Goal: Task Accomplishment & Management: Complete application form

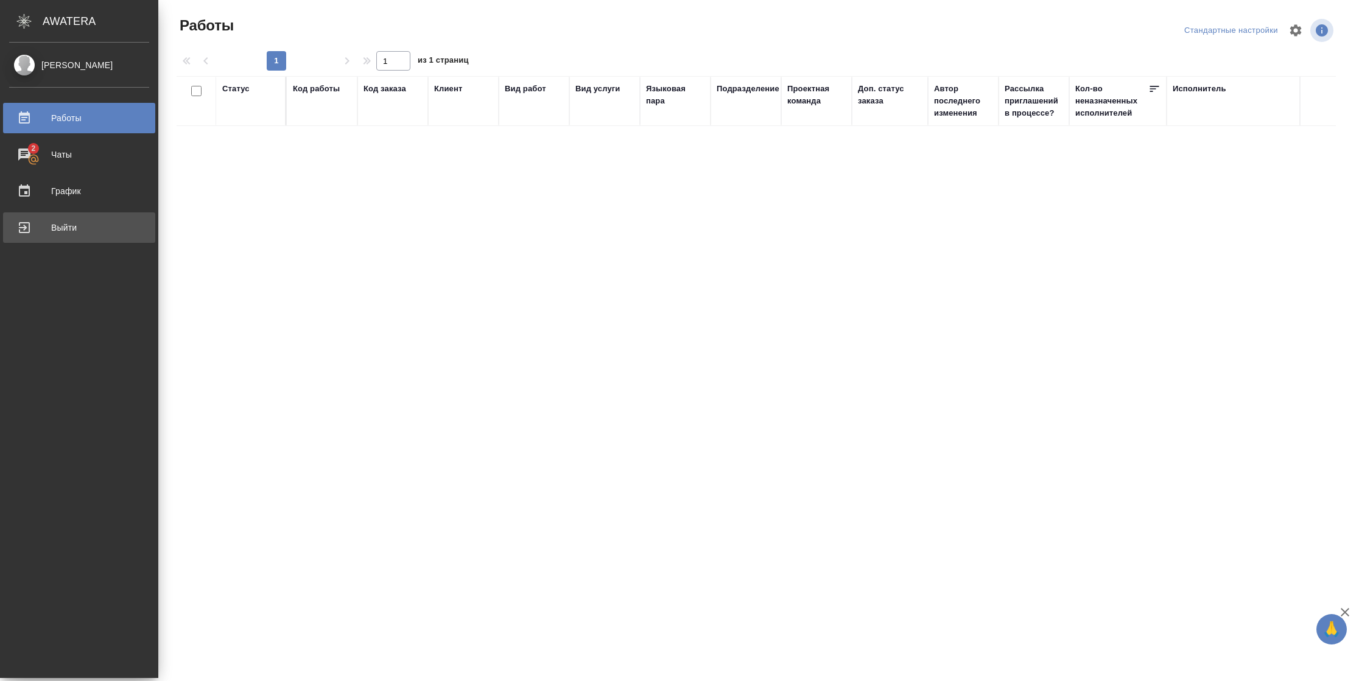
click at [36, 228] on div "Выйти" at bounding box center [79, 228] width 140 height 18
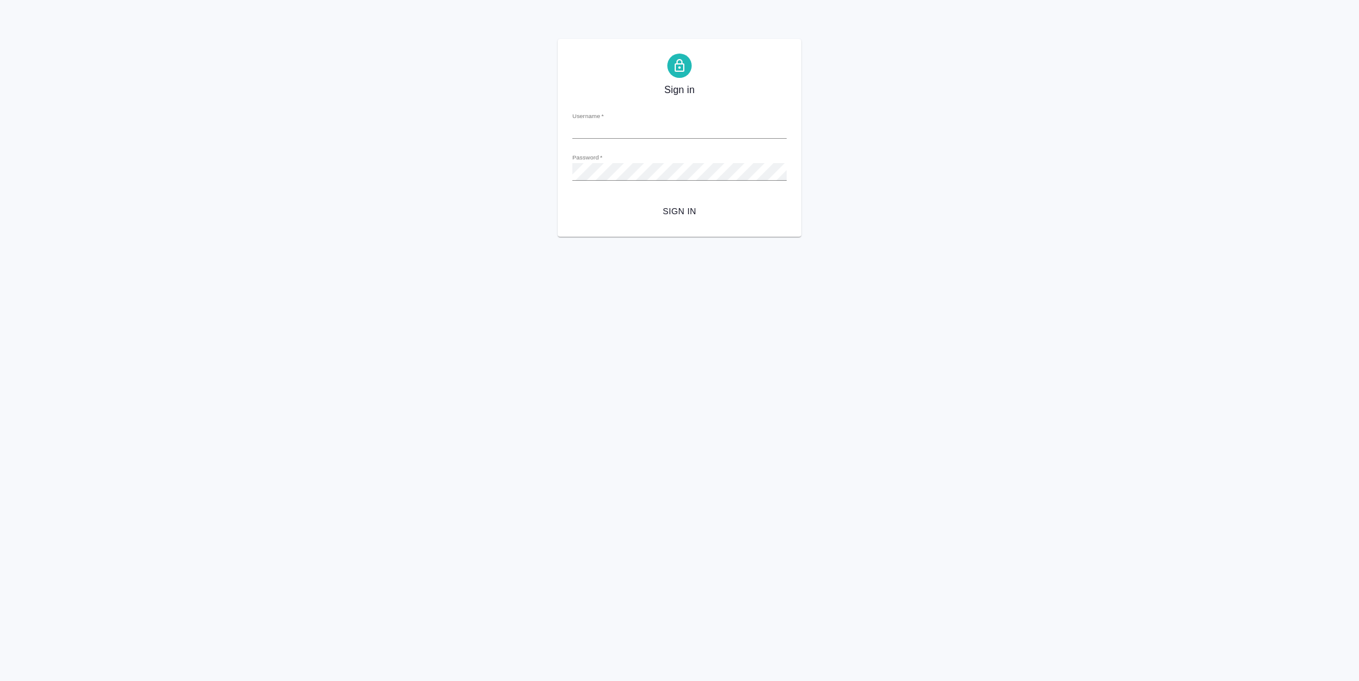
type input "[PERSON_NAME][EMAIL_ADDRESS][DOMAIN_NAME]"
click at [704, 216] on span "Sign in" at bounding box center [679, 211] width 195 height 15
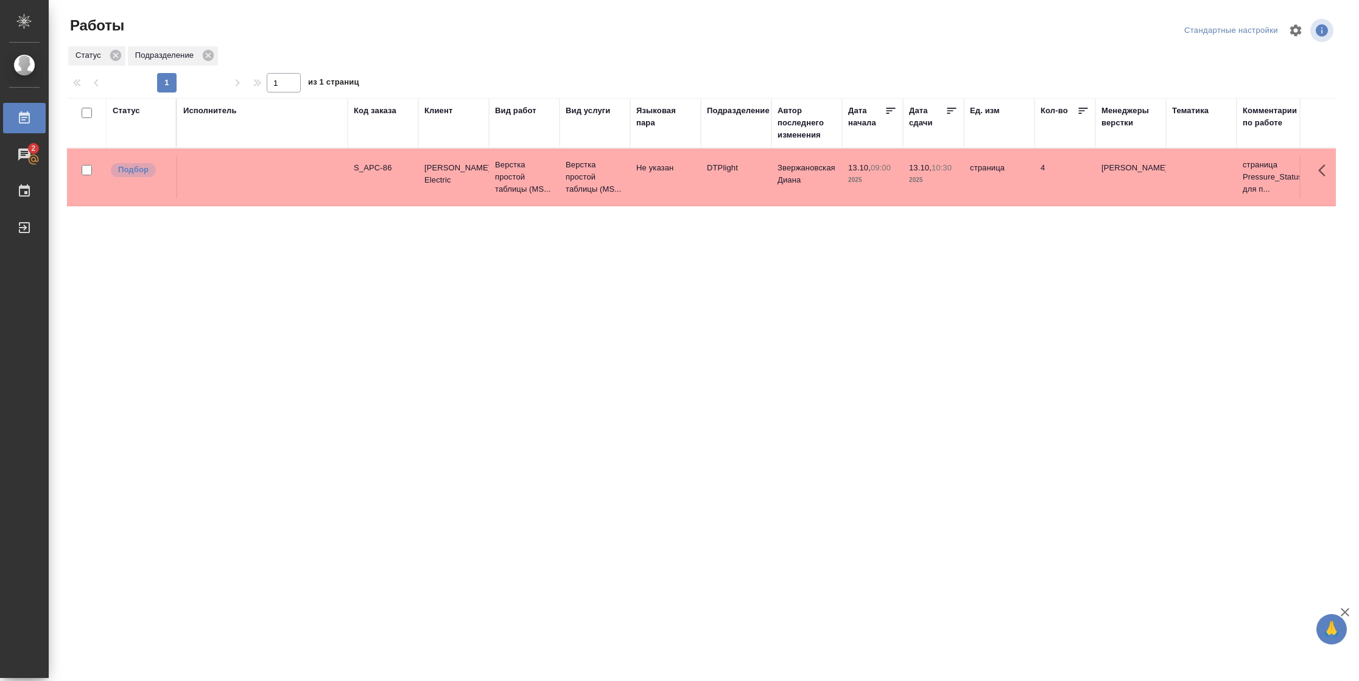
click at [702, 186] on td "DTPlight" at bounding box center [736, 177] width 71 height 43
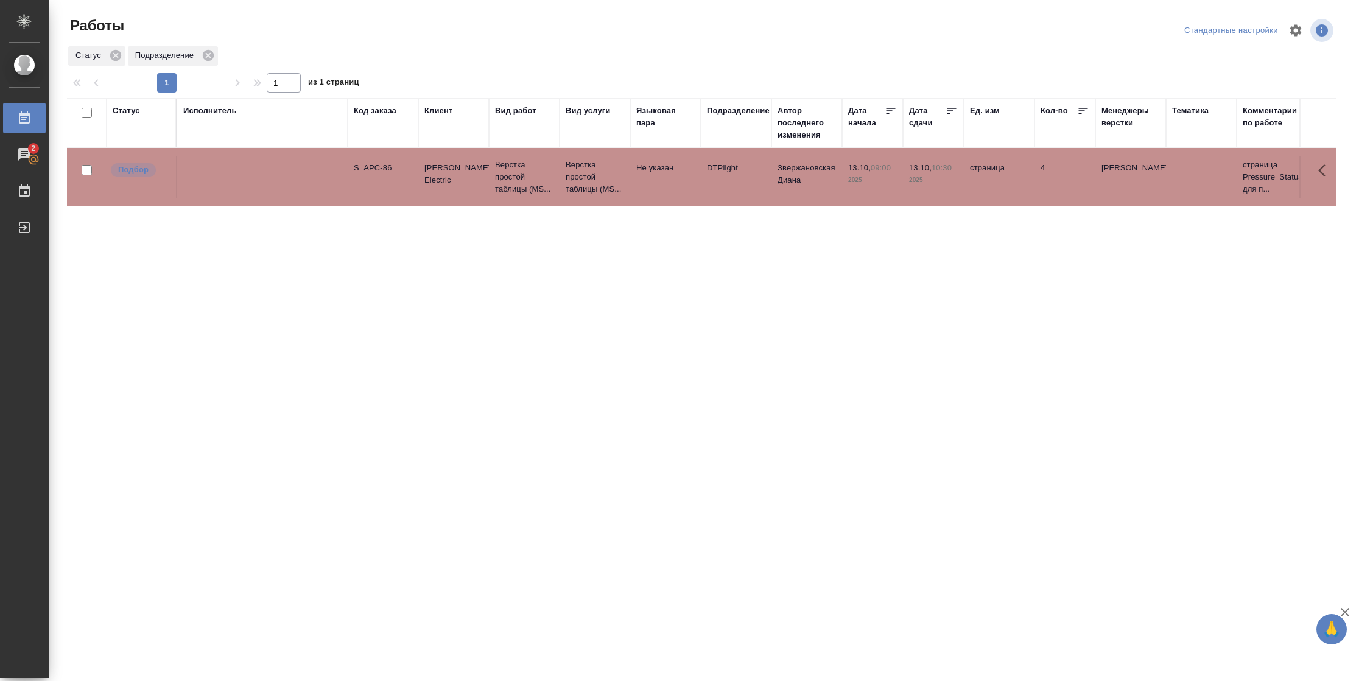
click at [702, 186] on td "DTPlight" at bounding box center [736, 177] width 71 height 43
drag, startPoint x: 125, startPoint y: 124, endPoint x: 131, endPoint y: 110, distance: 14.5
click at [131, 110] on div "Статус" at bounding box center [141, 123] width 57 height 37
click at [132, 110] on div "Статус" at bounding box center [126, 111] width 27 height 12
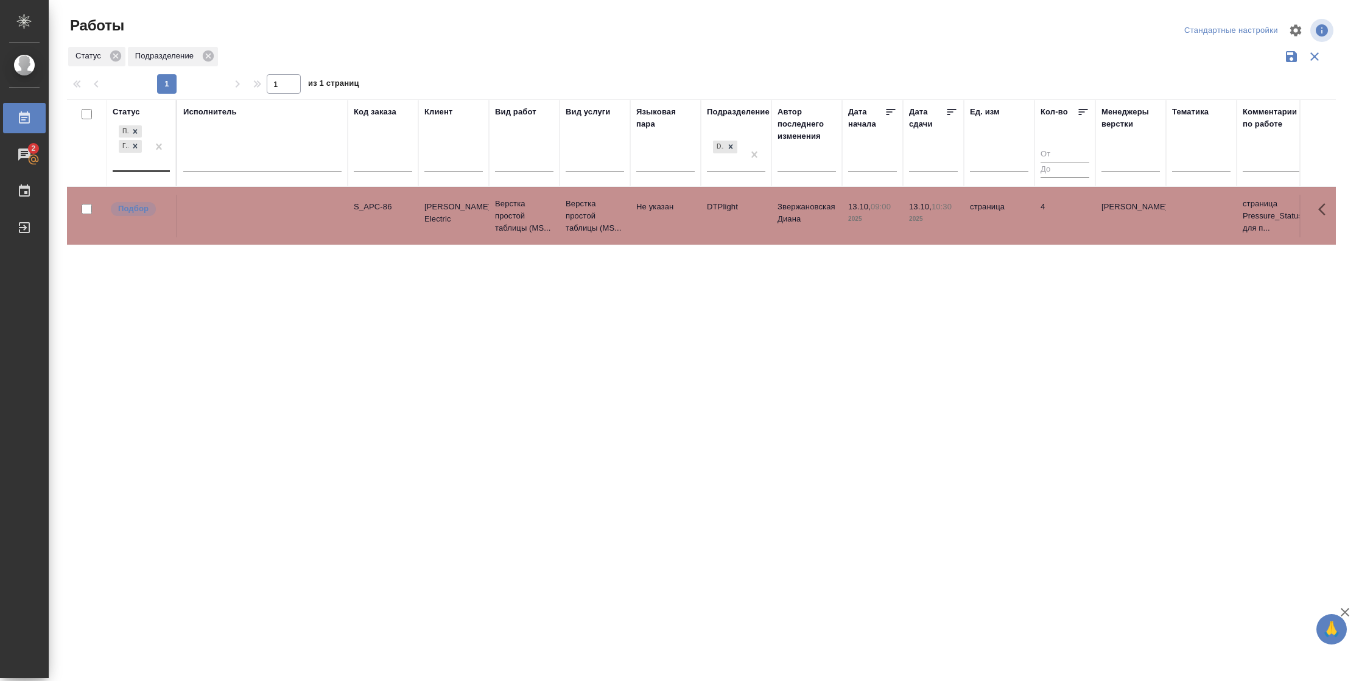
click at [158, 158] on div at bounding box center [159, 146] width 22 height 47
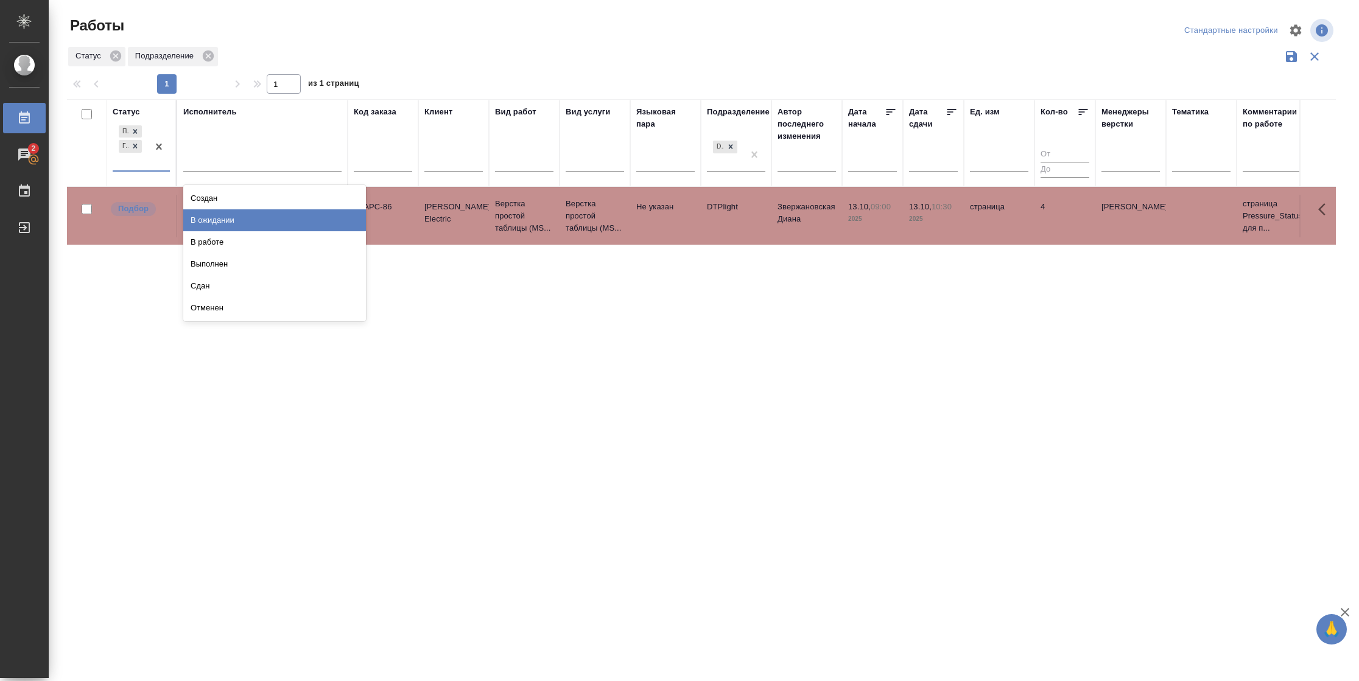
click at [242, 224] on div "В ожидании" at bounding box center [274, 220] width 183 height 22
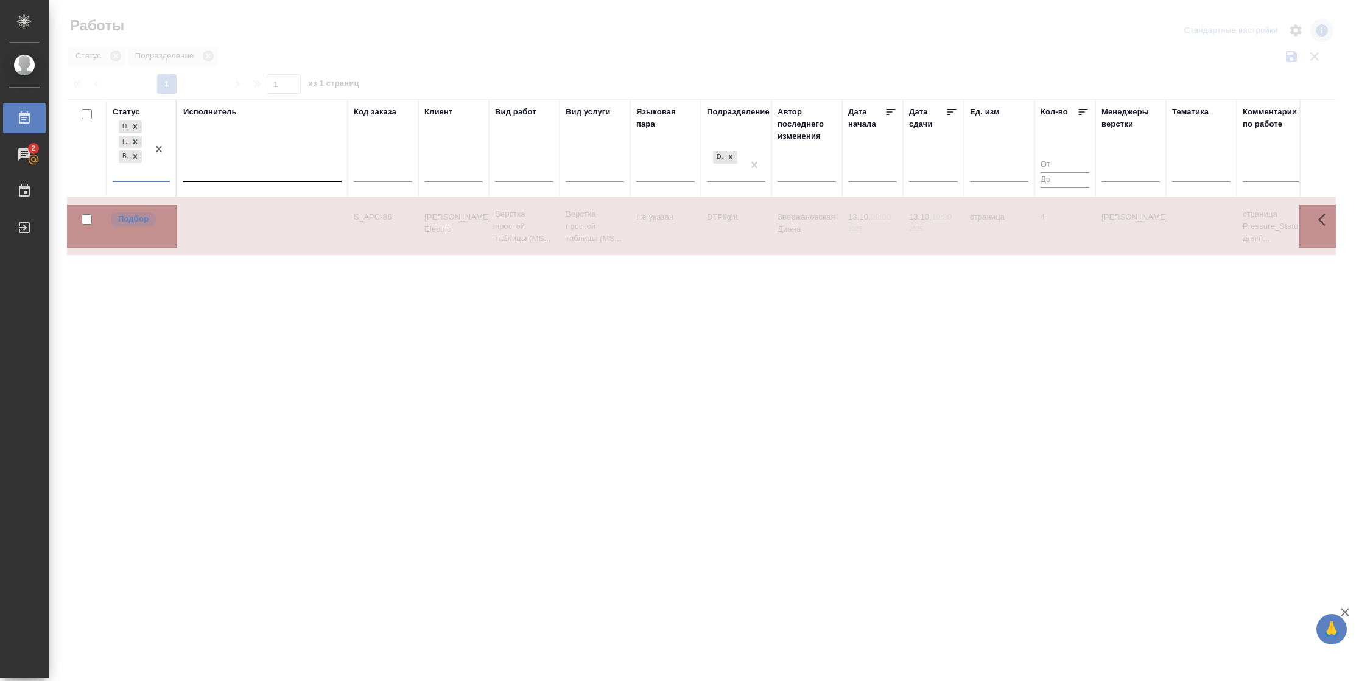
click at [266, 173] on div at bounding box center [262, 170] width 158 height 18
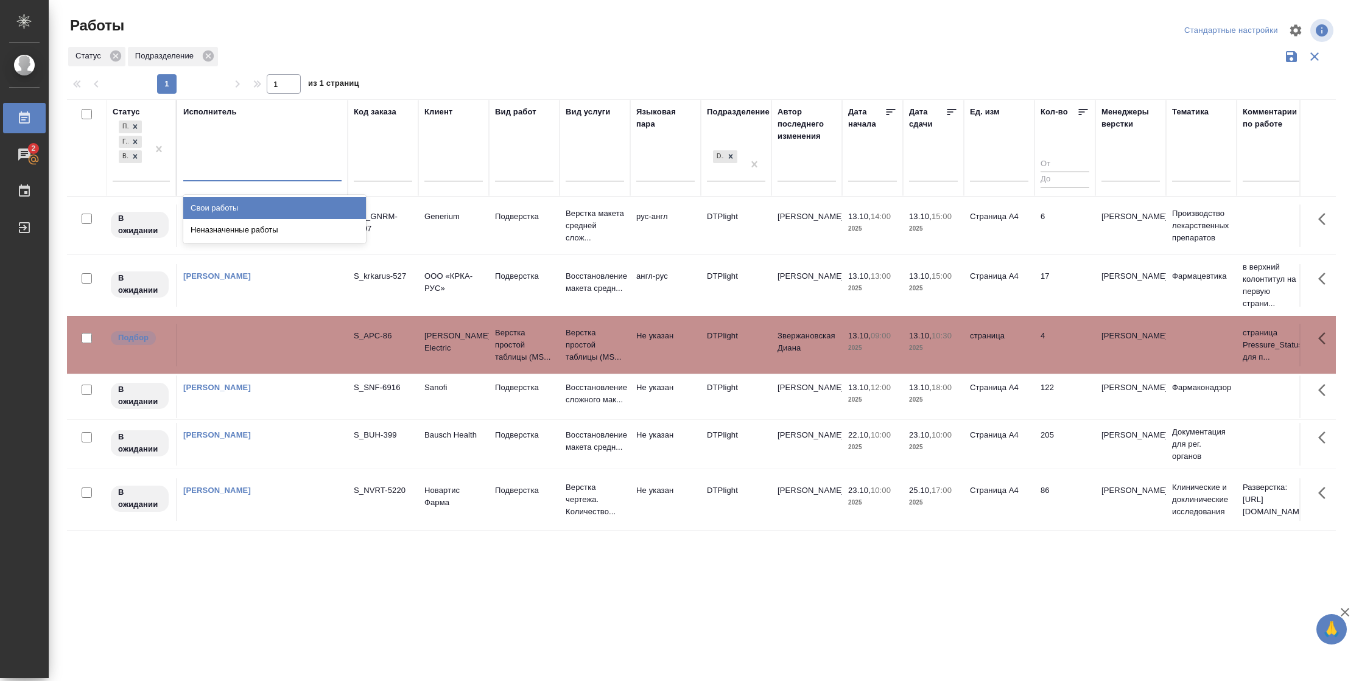
drag, startPoint x: 265, startPoint y: 212, endPoint x: 896, endPoint y: 175, distance: 631.9
click at [264, 212] on div "Свои работы" at bounding box center [274, 208] width 183 height 22
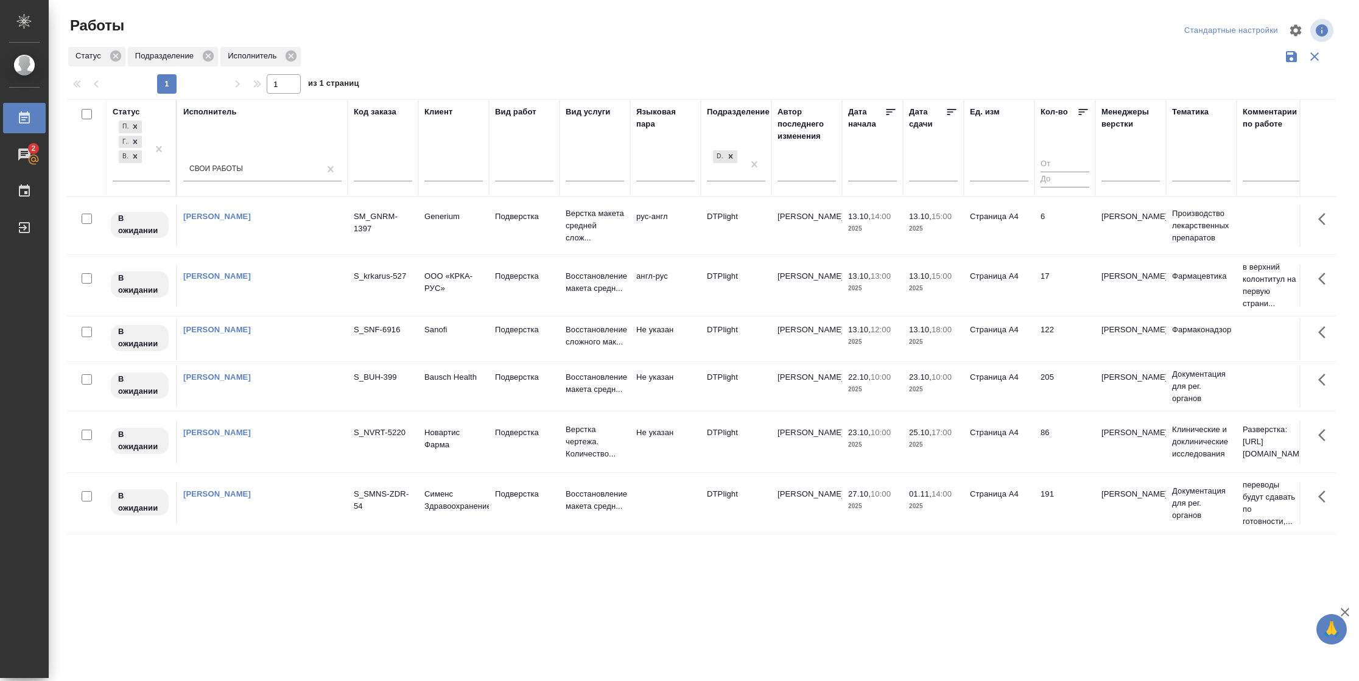
click at [949, 110] on icon at bounding box center [952, 112] width 12 height 12
click at [667, 606] on div ".cls-1 fill:#fff; AWATERA Vasilyeva Natalia Работы 2 Чаты График Выйти Работы С…" at bounding box center [679, 340] width 1359 height 681
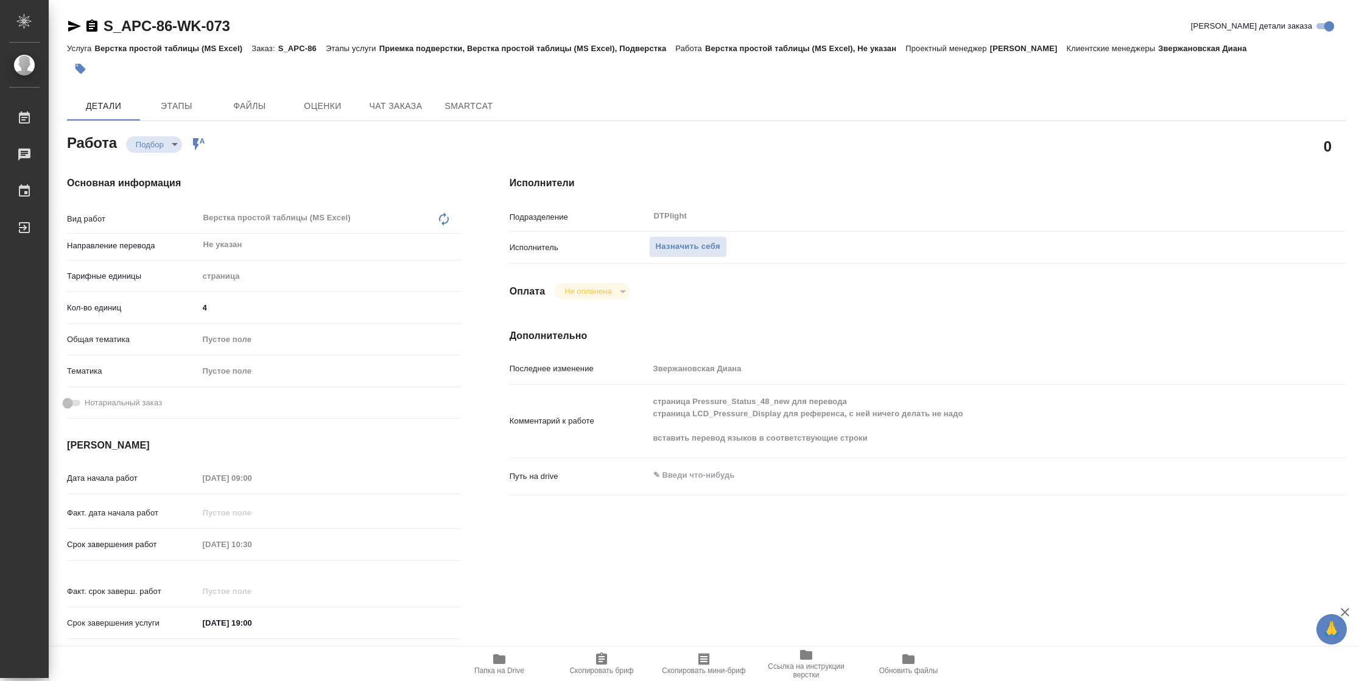
type textarea "x"
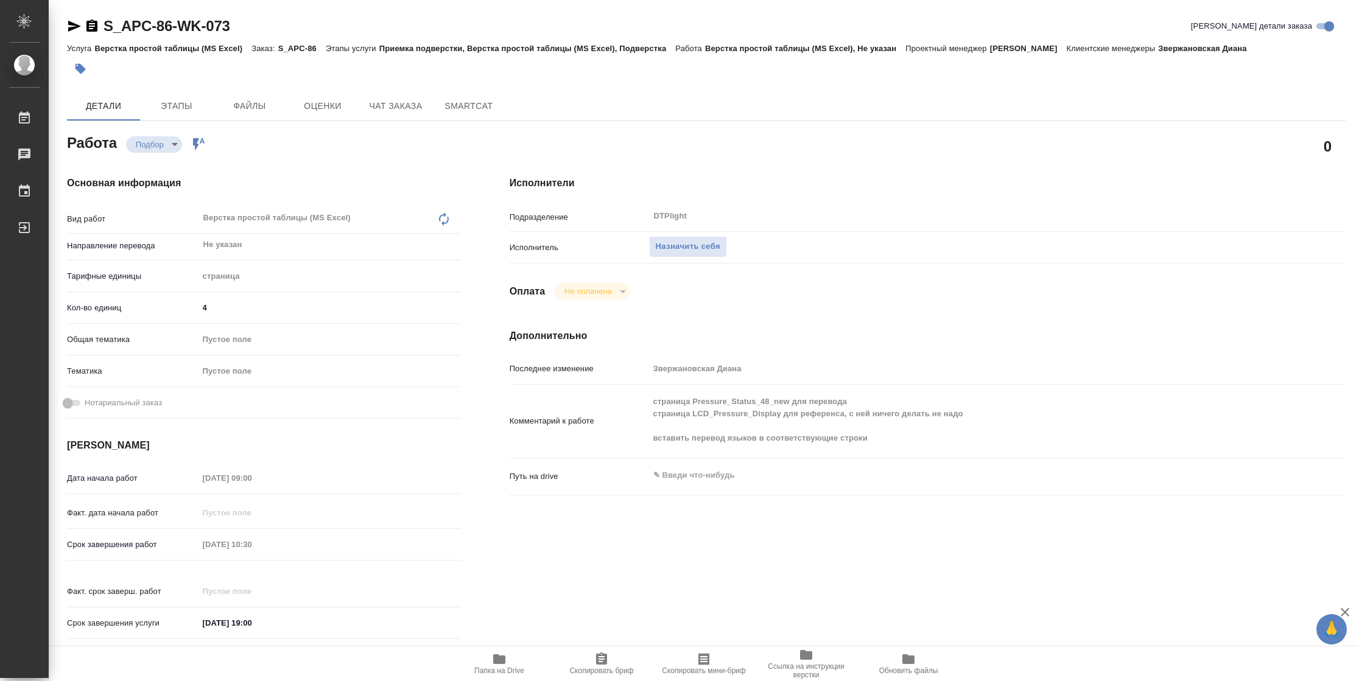
type textarea "x"
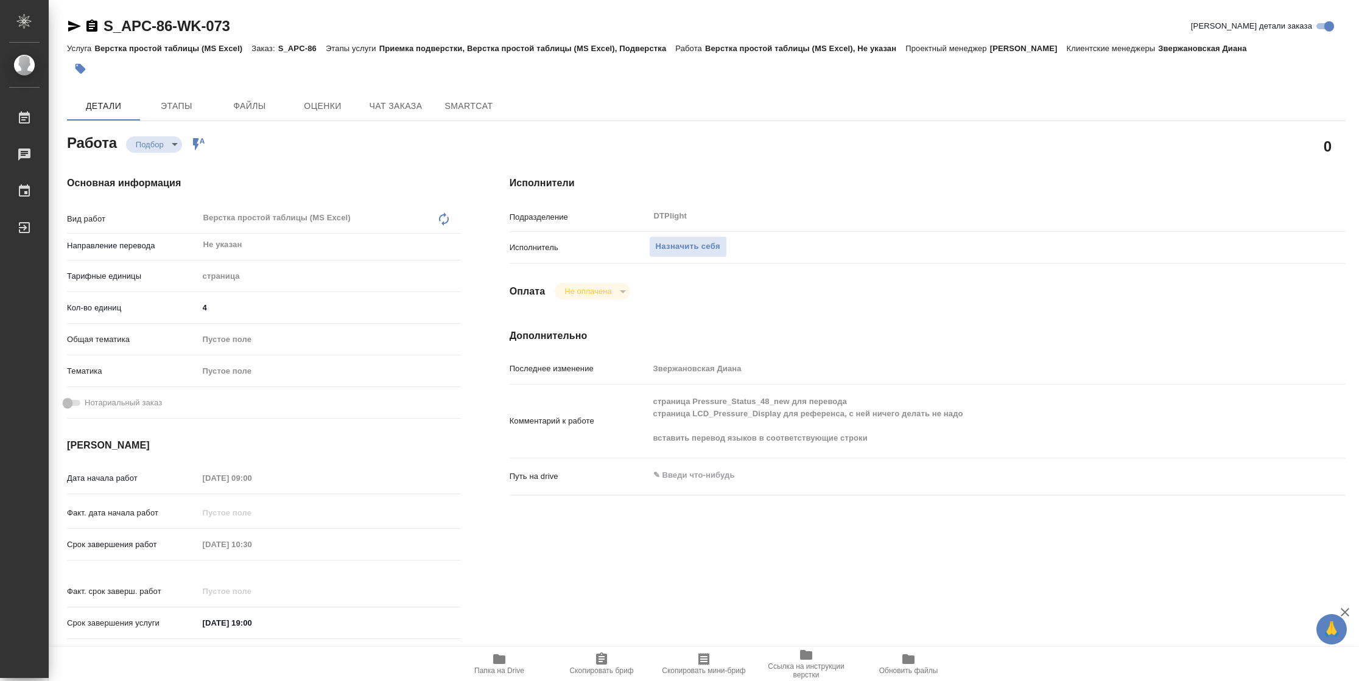
type textarea "x"
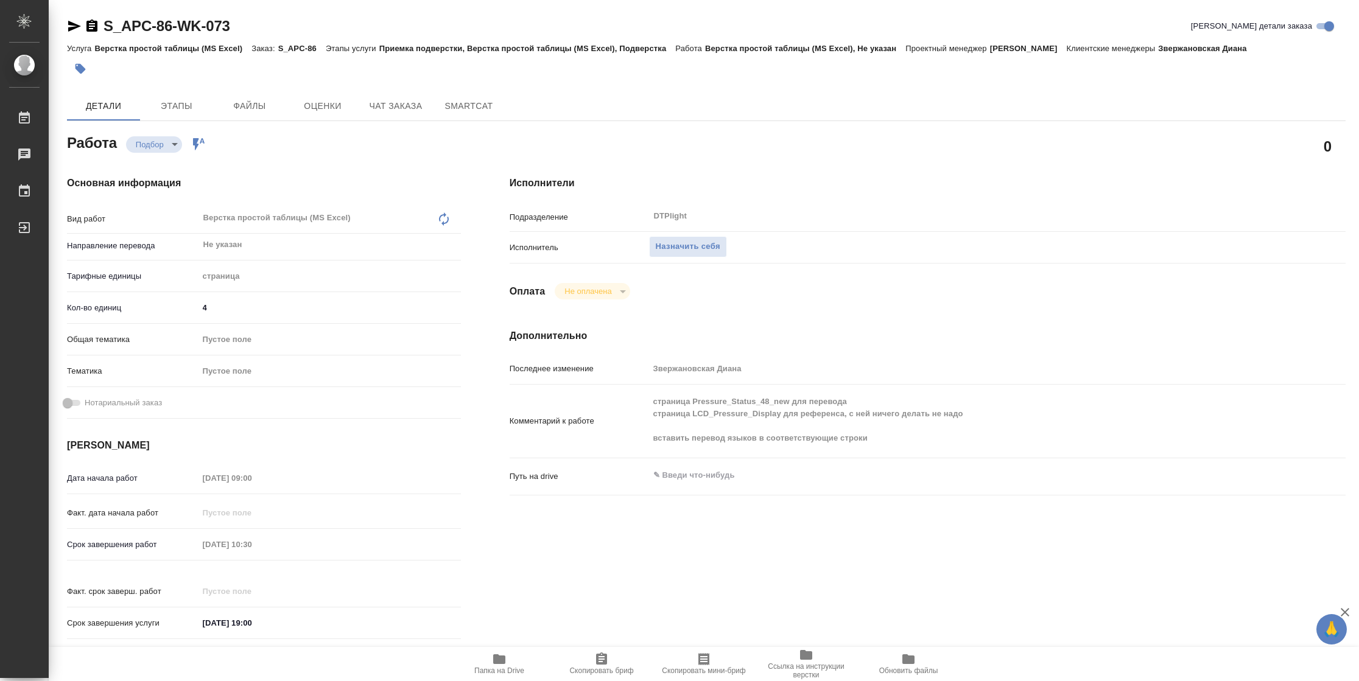
type textarea "x"
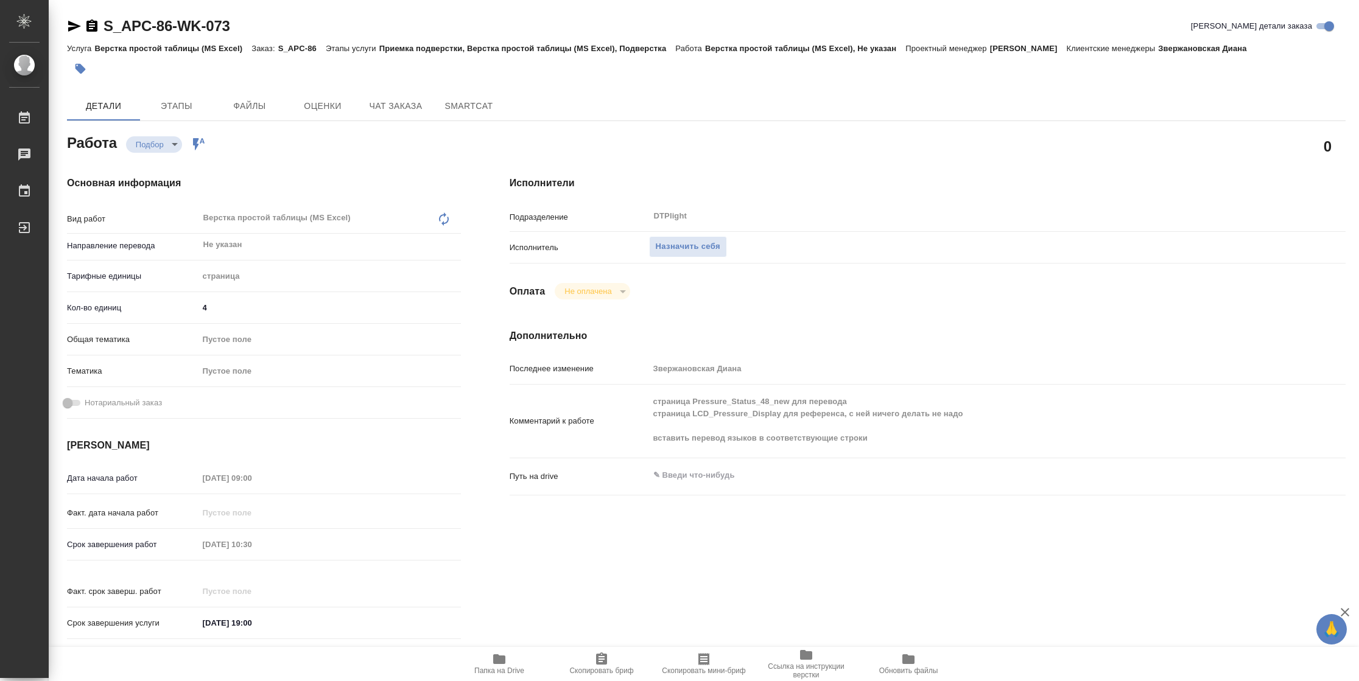
type textarea "x"
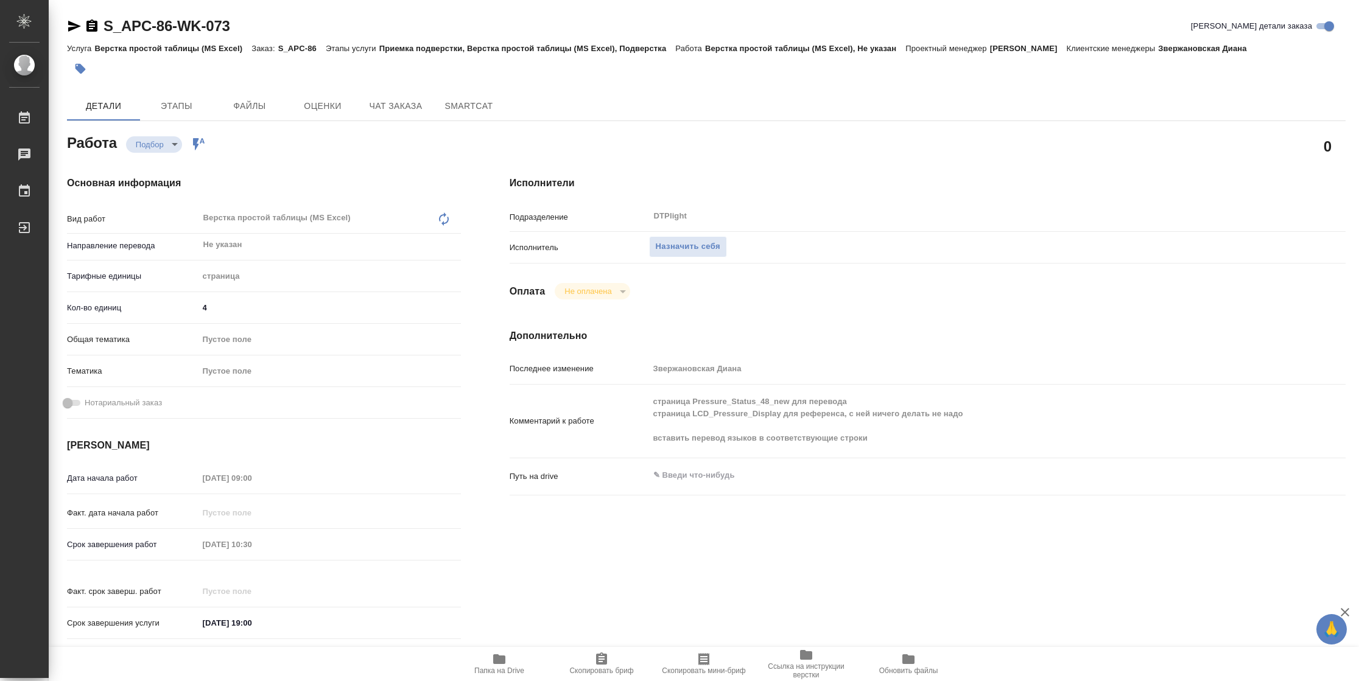
type textarea "x"
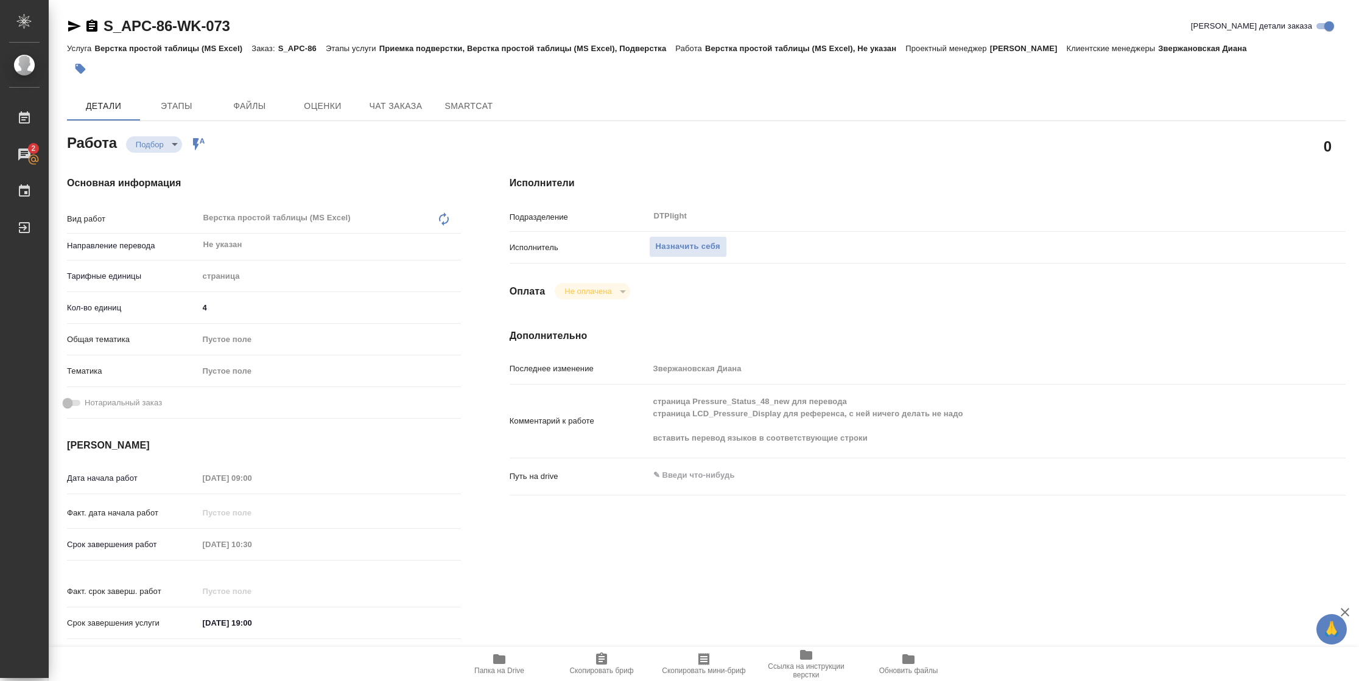
click at [482, 675] on span "Папка на Drive" at bounding box center [499, 671] width 50 height 9
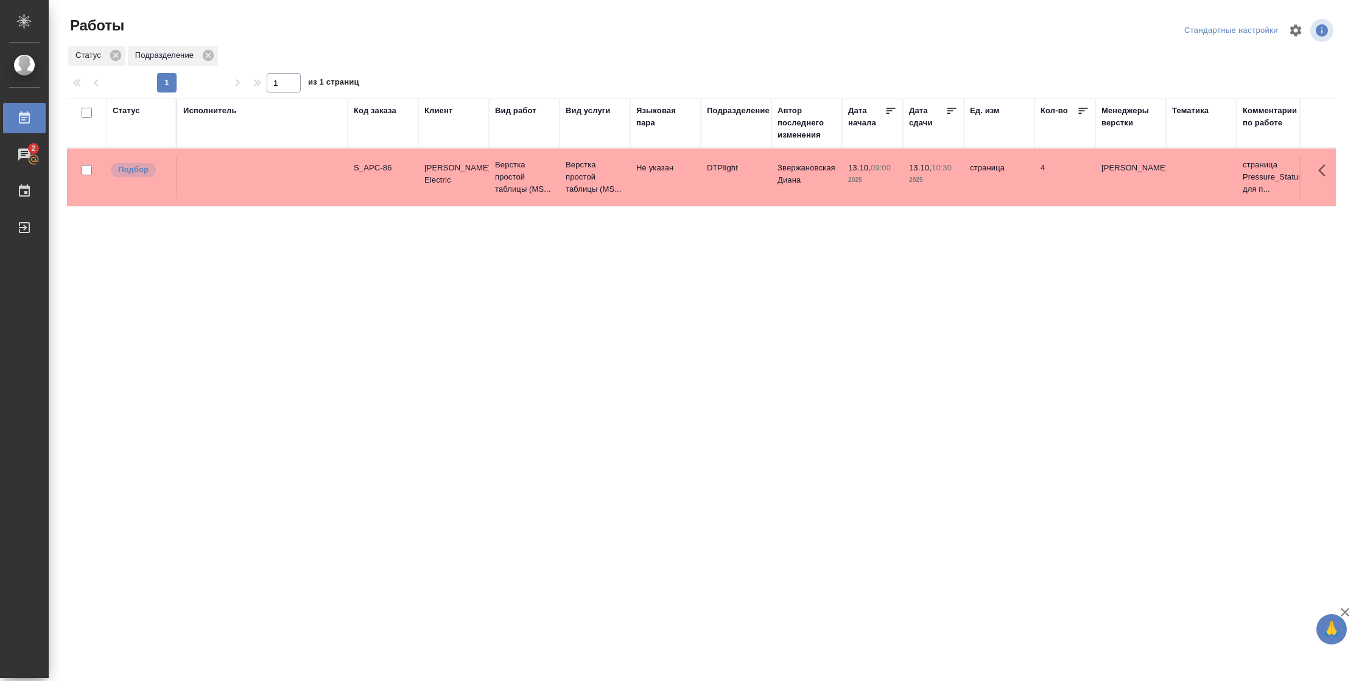
click at [127, 113] on div "Статус" at bounding box center [126, 111] width 27 height 12
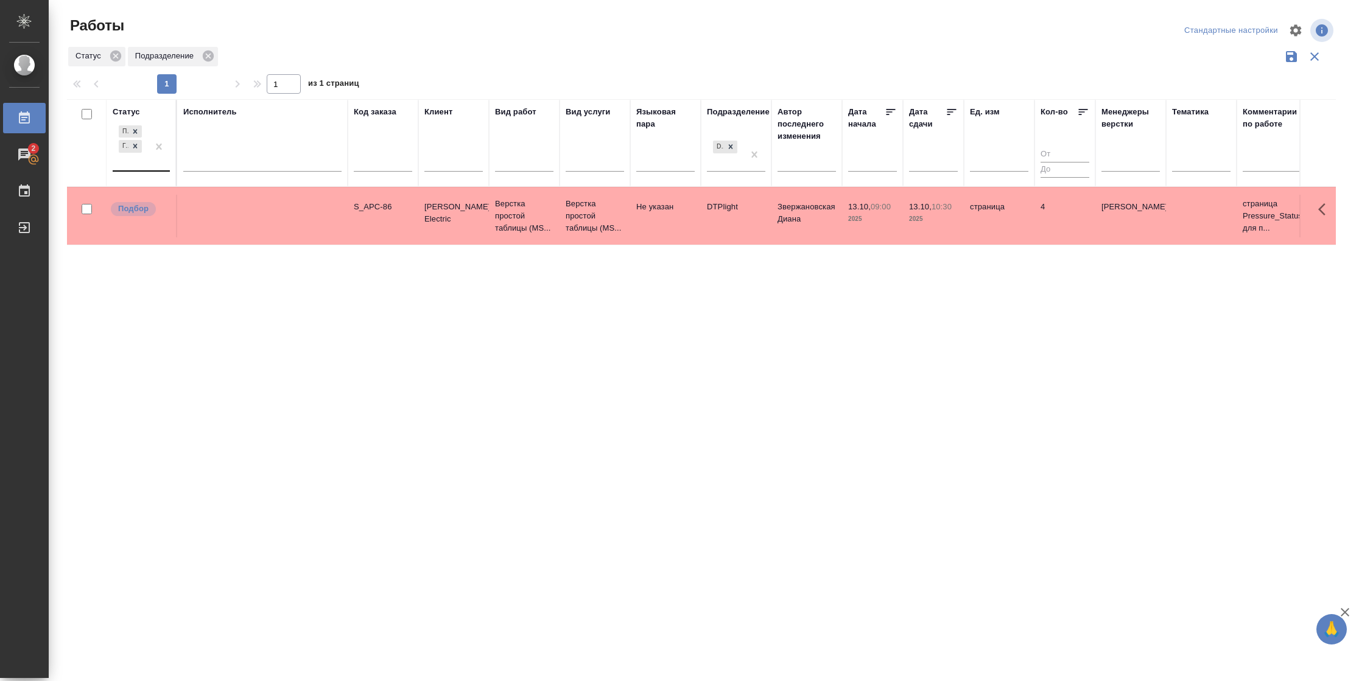
click at [135, 158] on div "Подбор Готов к работе" at bounding box center [130, 146] width 35 height 47
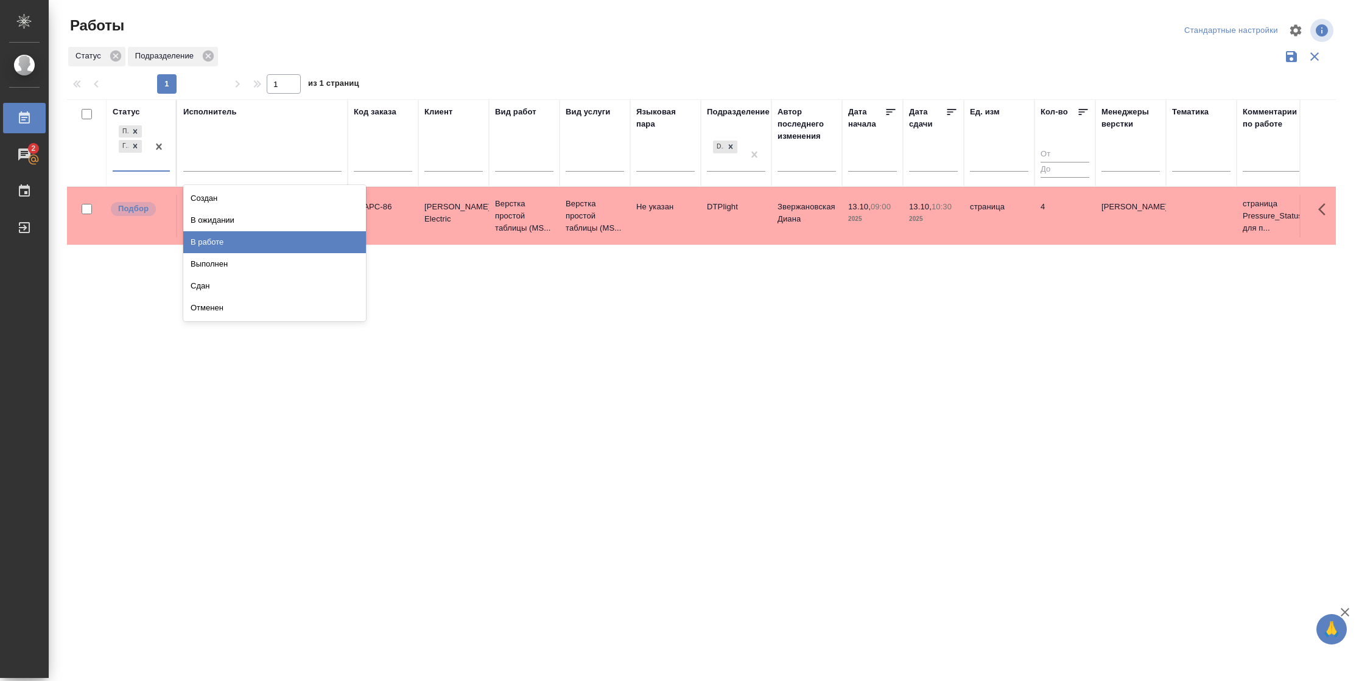
click at [228, 245] on div "В работе" at bounding box center [274, 242] width 183 height 22
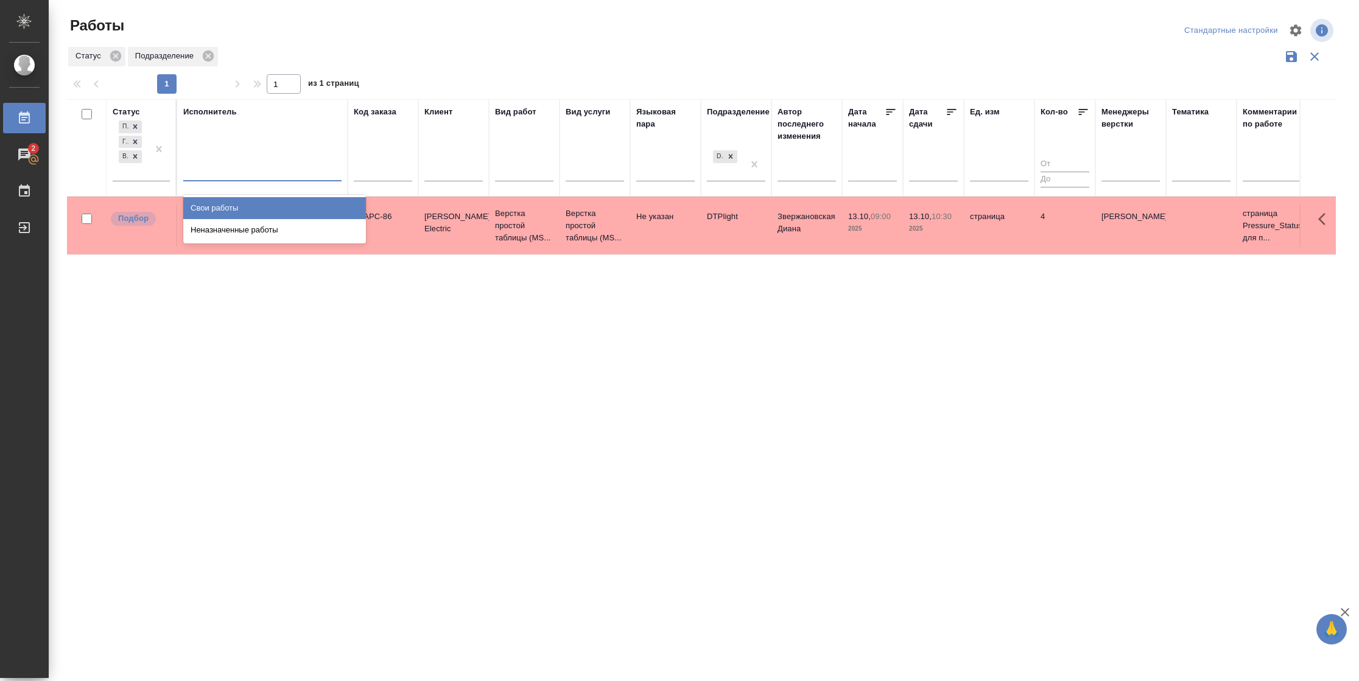
click at [239, 172] on div at bounding box center [262, 169] width 158 height 18
drag, startPoint x: 239, startPoint y: 206, endPoint x: 203, endPoint y: 189, distance: 40.1
click at [239, 206] on div "Свои работы" at bounding box center [274, 208] width 183 height 22
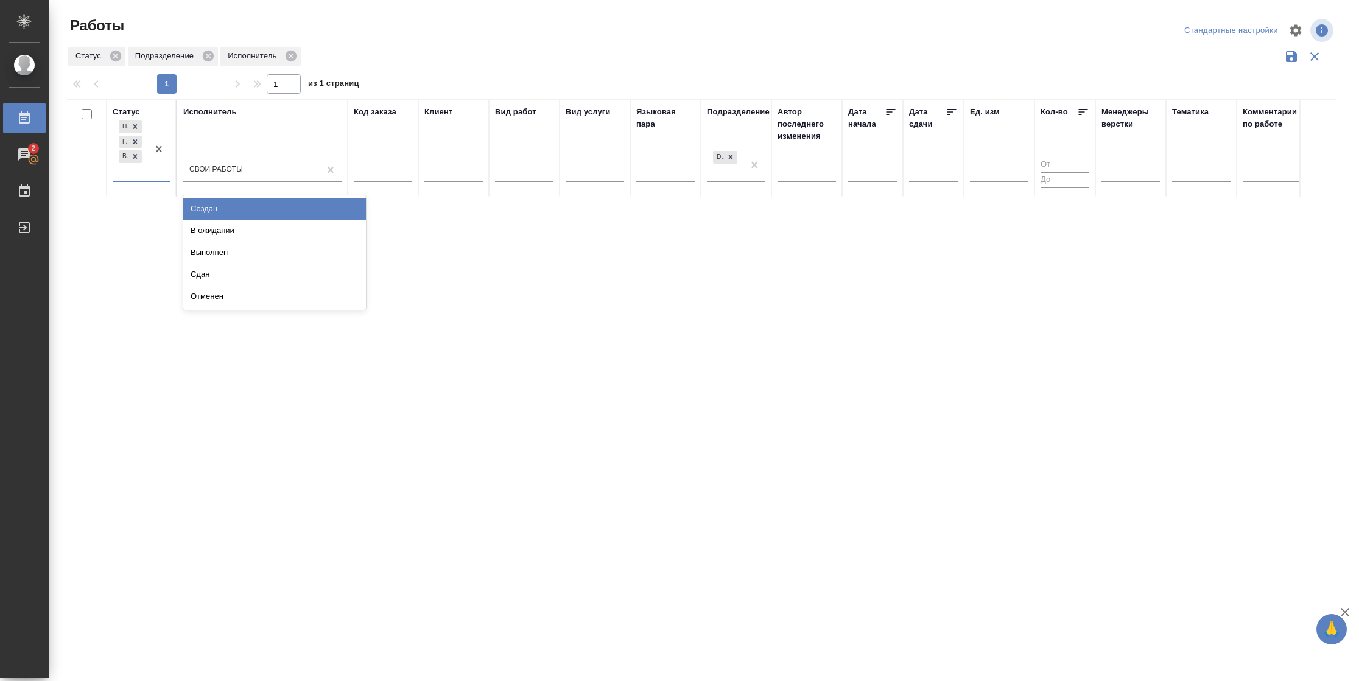
drag, startPoint x: 132, startPoint y: 180, endPoint x: 150, endPoint y: 178, distance: 18.4
click at [133, 180] on div "Подбор Готов к работе В работе" at bounding box center [130, 149] width 35 height 63
drag, startPoint x: 239, startPoint y: 236, endPoint x: 259, endPoint y: 231, distance: 20.8
click at [240, 236] on div "В ожидании" at bounding box center [274, 231] width 183 height 22
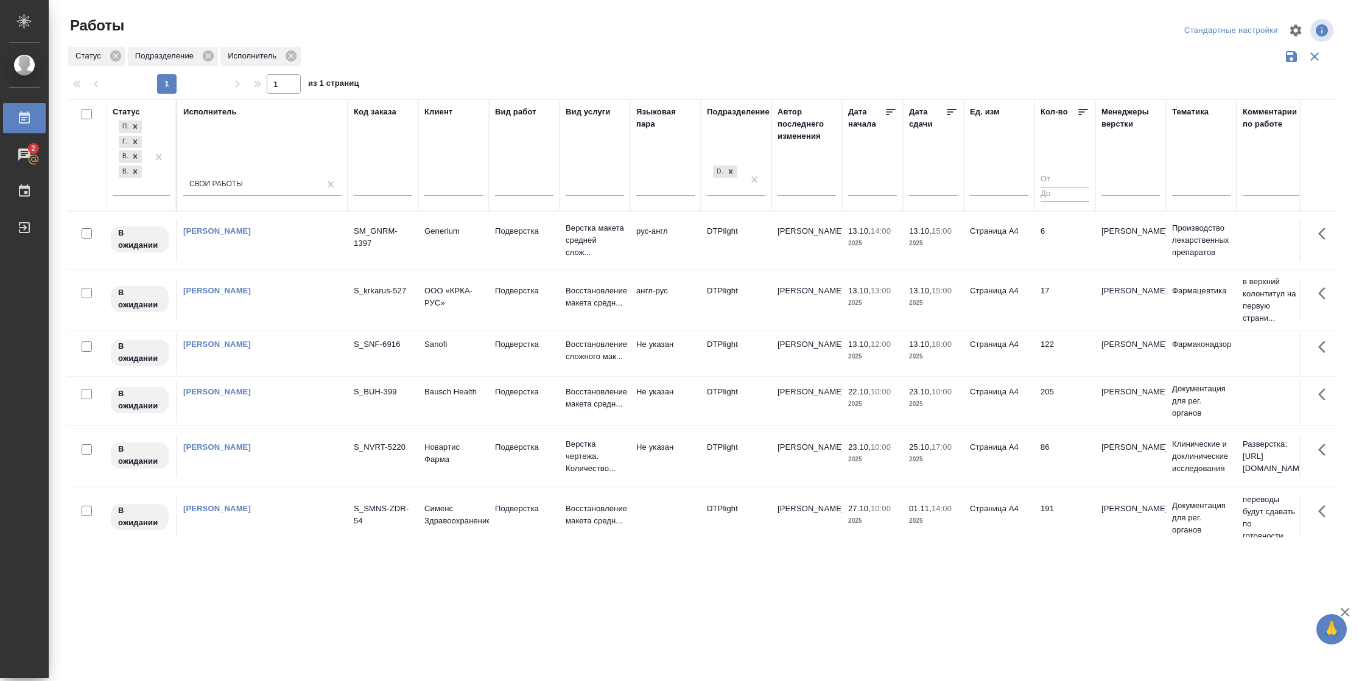
click at [951, 109] on icon at bounding box center [951, 112] width 9 height 6
